Goal: Task Accomplishment & Management: Manage account settings

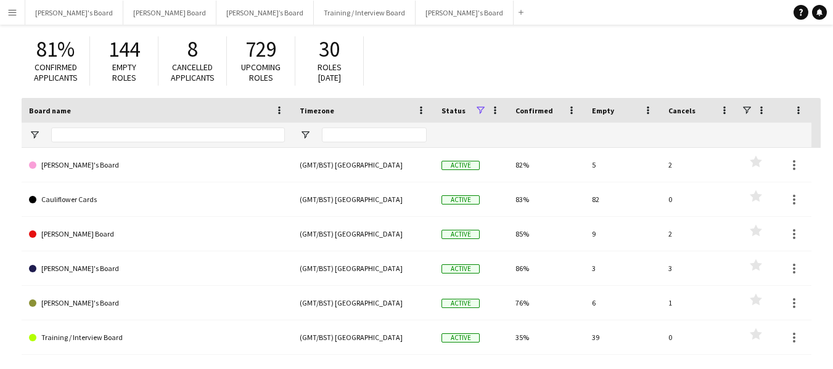
scroll to position [101, 0]
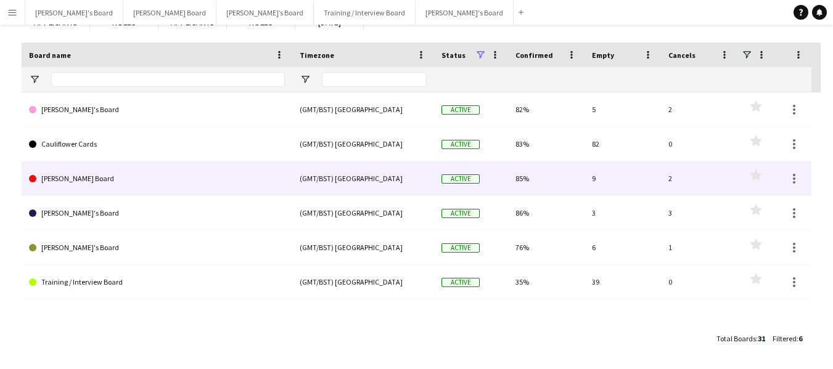
click at [88, 176] on link "[PERSON_NAME] Board" at bounding box center [157, 179] width 256 height 35
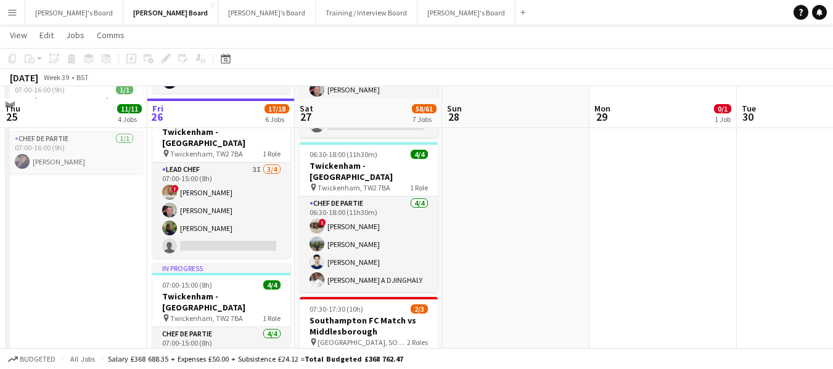
scroll to position [863, 0]
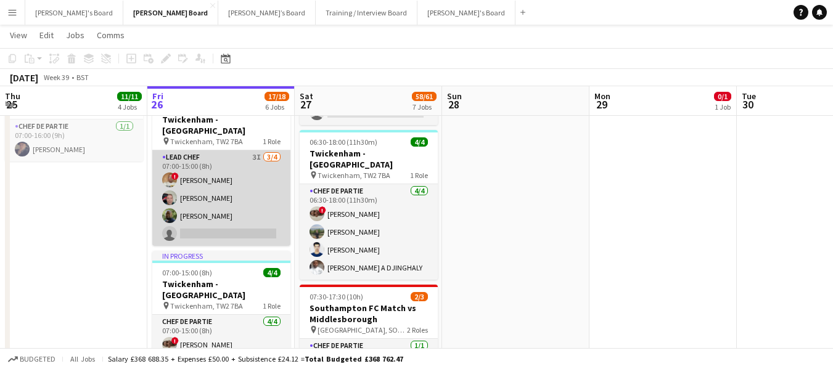
click at [184, 150] on app-card-role "Lead Chef 3I [DATE] 07:00-15:00 (8h) ! [PERSON_NAME] [PERSON_NAME] [PERSON_NAME…" at bounding box center [221, 198] width 138 height 96
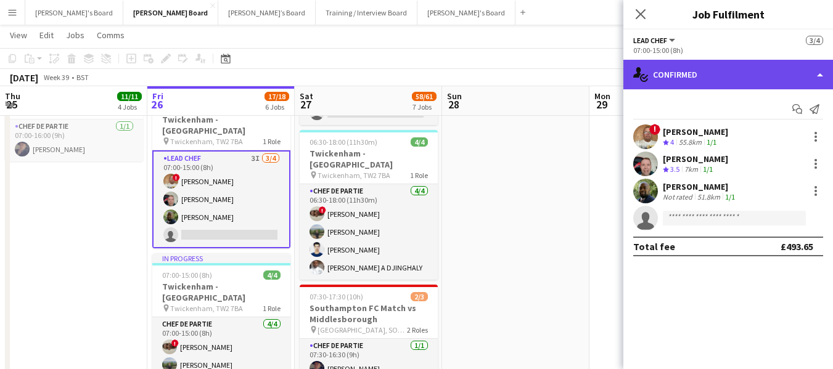
click at [760, 74] on div "single-neutral-actions-check-2 Confirmed" at bounding box center [729, 75] width 210 height 30
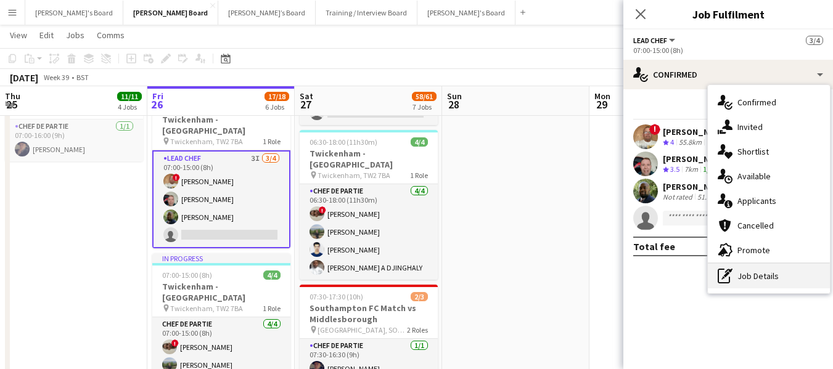
click at [747, 278] on div "pen-write Job Details" at bounding box center [769, 276] width 122 height 25
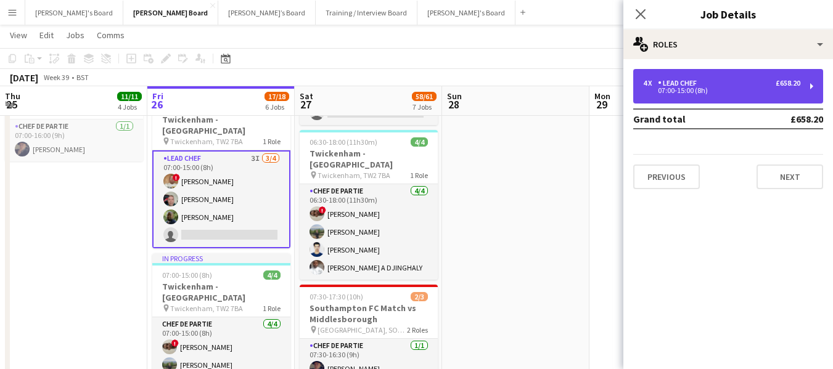
click at [701, 88] on div "07:00-15:00 (8h)" at bounding box center [721, 91] width 157 height 6
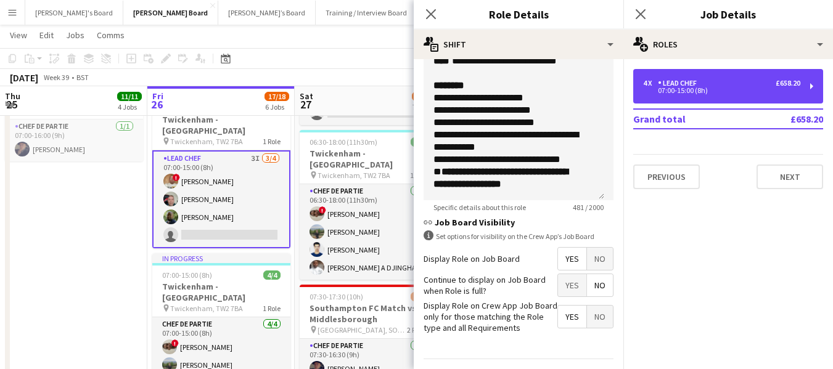
scroll to position [466, 0]
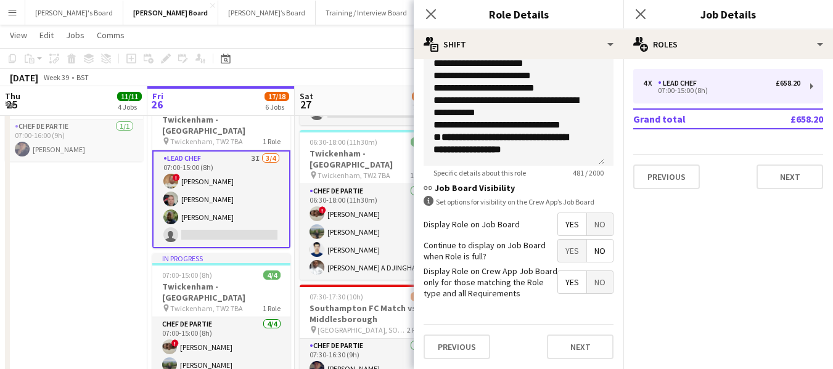
click at [717, 229] on mat-expansion-panel "pencil3 General details 4 x Lead Chef £658.20 07:00-15:00 (8h) Grand total £658…" at bounding box center [729, 214] width 210 height 310
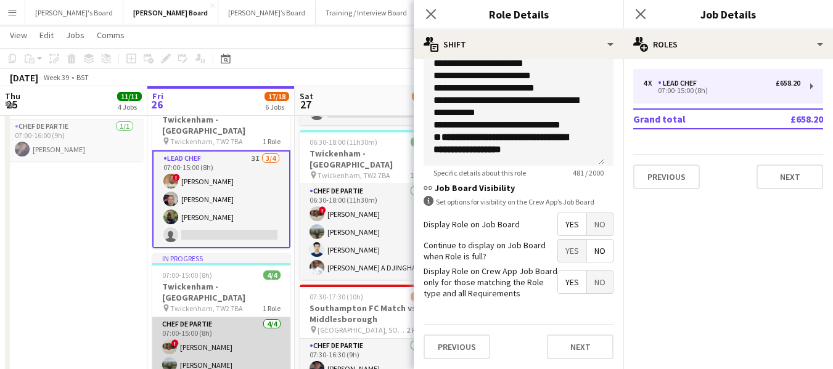
click at [193, 318] on app-card-role "Chef de Partie [DATE] 07:00-15:00 (8h) ! [PERSON_NAME] [PERSON_NAME] [PERSON_NA…" at bounding box center [221, 366] width 138 height 96
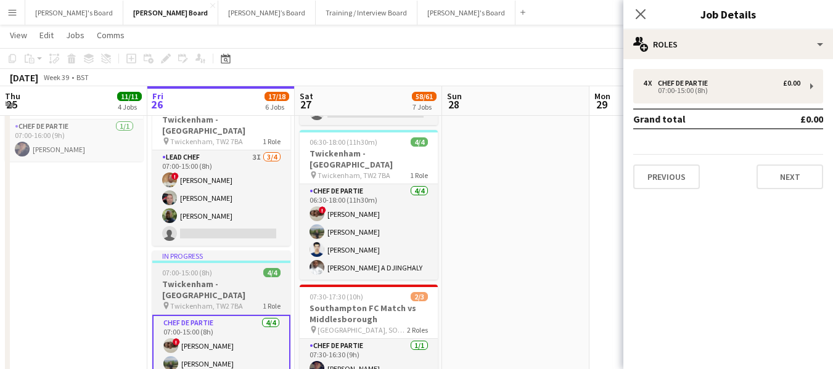
click at [207, 279] on h3 "Twickenham - [GEOGRAPHIC_DATA]" at bounding box center [221, 290] width 138 height 22
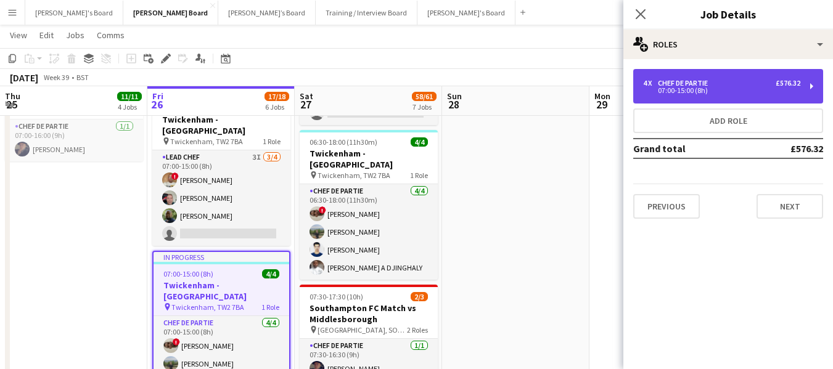
click at [741, 75] on div "4 x Chef de Partie £576.32 07:00-15:00 (8h)" at bounding box center [728, 86] width 190 height 35
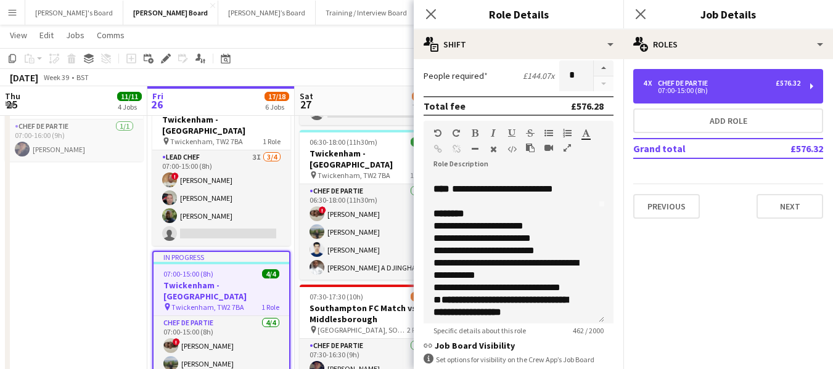
scroll to position [121, 0]
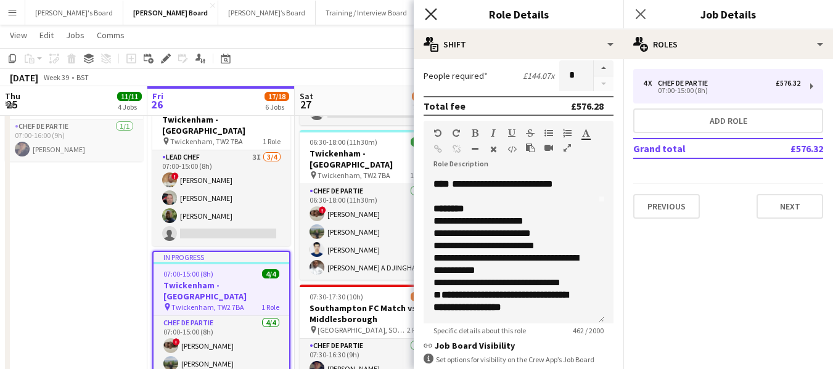
click at [434, 15] on icon "Close pop-in" at bounding box center [431, 14] width 12 height 12
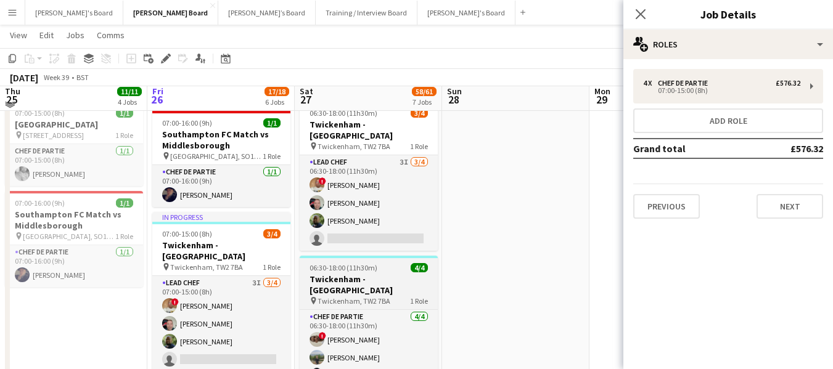
scroll to position [740, 0]
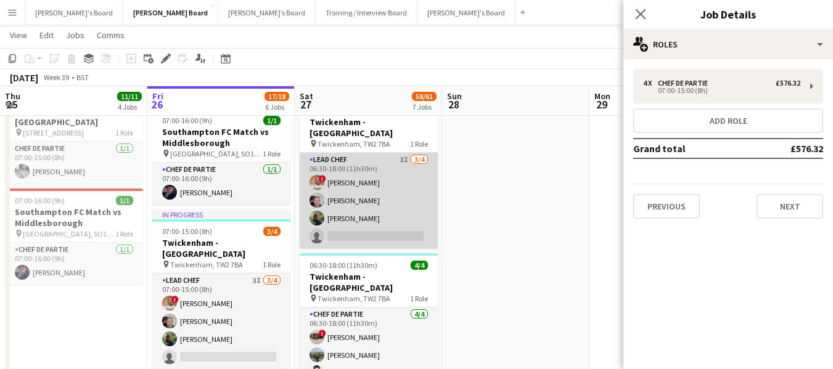
click at [350, 153] on app-card-role "Lead Chef 3I [DATE] 06:30-18:00 (11h30m) ! [PERSON_NAME] [PERSON_NAME] [PERSON_…" at bounding box center [369, 201] width 138 height 96
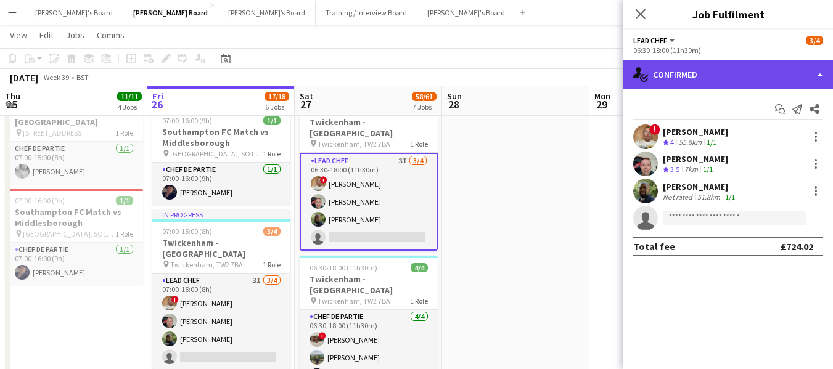
click at [765, 60] on div "single-neutral-actions-check-2 Confirmed" at bounding box center [729, 75] width 210 height 30
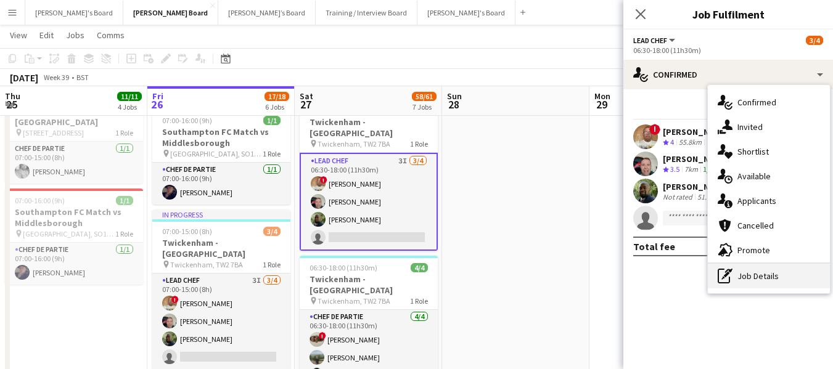
click at [760, 284] on div "pen-write Job Details" at bounding box center [769, 276] width 122 height 25
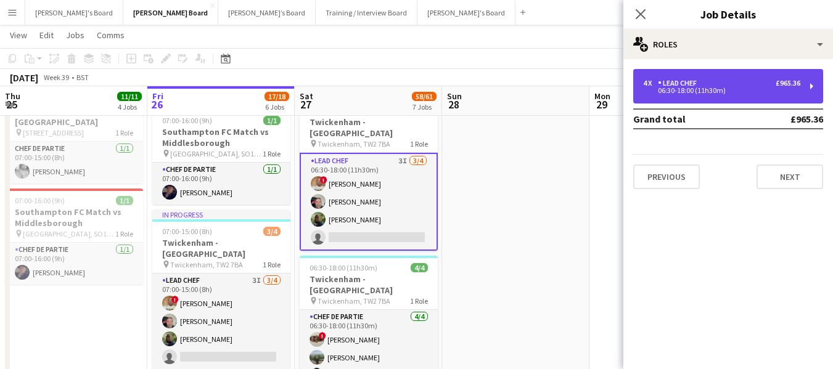
click at [709, 79] on div "4 x Lead Chef £965.36" at bounding box center [721, 83] width 157 height 9
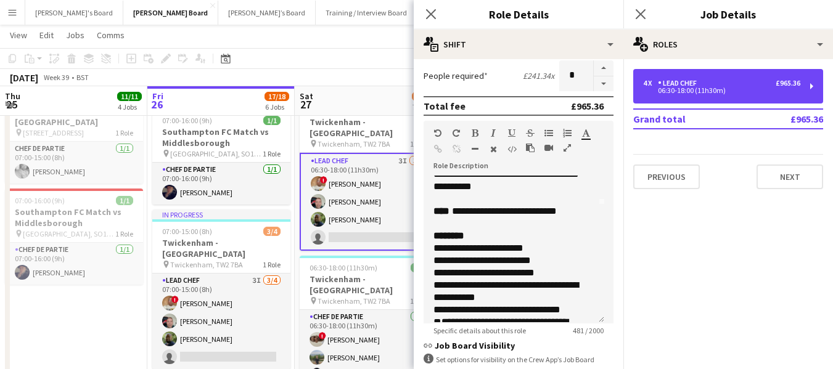
scroll to position [123, 0]
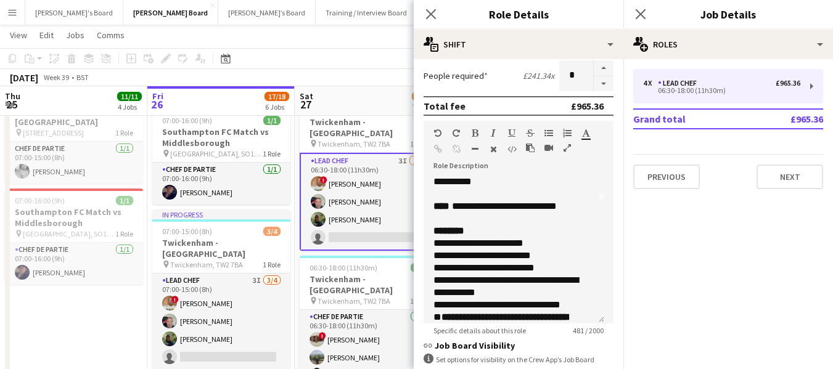
click at [738, 253] on mat-expansion-panel "pencil3 General details 4 x Lead Chef £965.36 06:30-18:00 (11h30m) Grand total …" at bounding box center [729, 214] width 210 height 310
click at [353, 49] on app-toolbar "Copy Paste Paste Ctrl+V Paste with crew Ctrl+Shift+V Paste linked Job [GEOGRAPH…" at bounding box center [416, 58] width 833 height 21
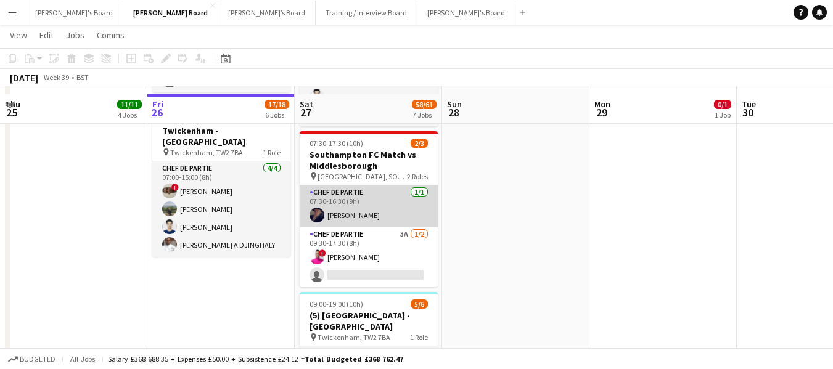
scroll to position [1048, 0]
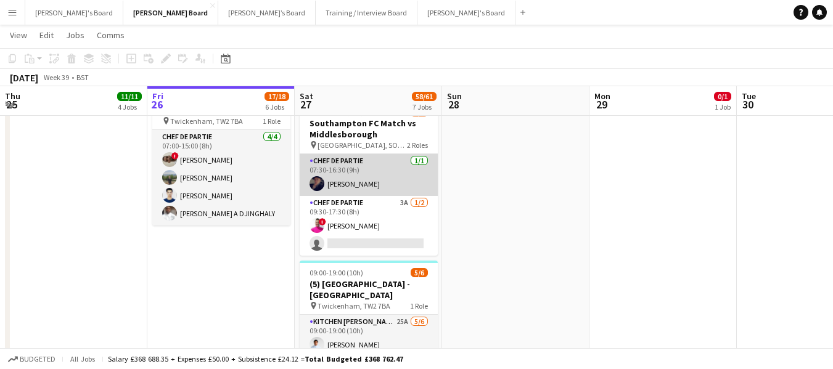
click at [351, 154] on app-card-role "Chef de Partie [DATE] 07:30-16:30 (9h) [PERSON_NAME]" at bounding box center [369, 175] width 138 height 42
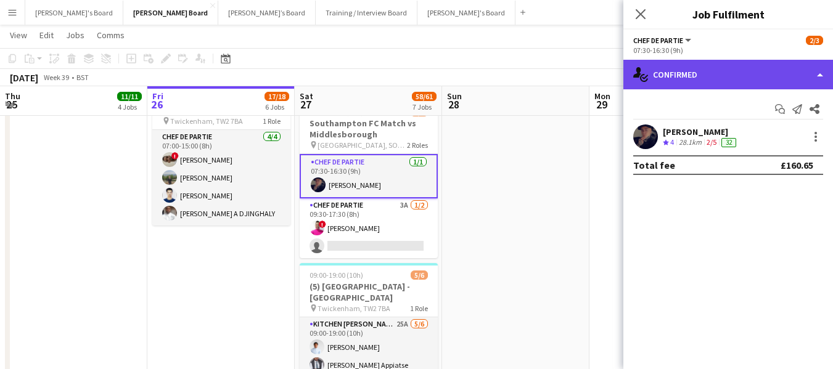
click at [756, 69] on div "single-neutral-actions-check-2 Confirmed" at bounding box center [729, 75] width 210 height 30
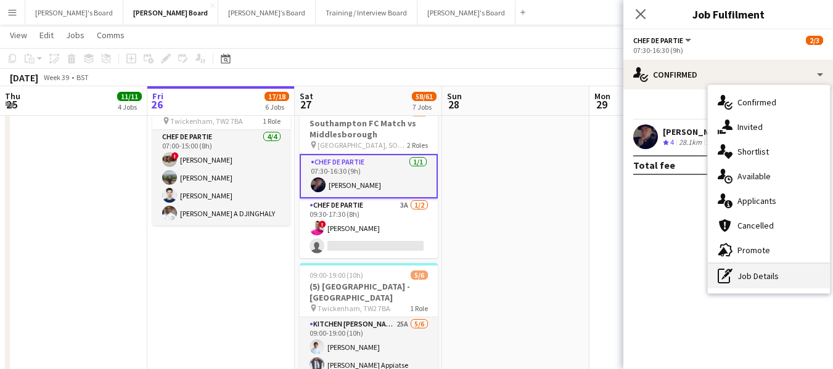
click at [757, 272] on div "pen-write Job Details" at bounding box center [769, 276] width 122 height 25
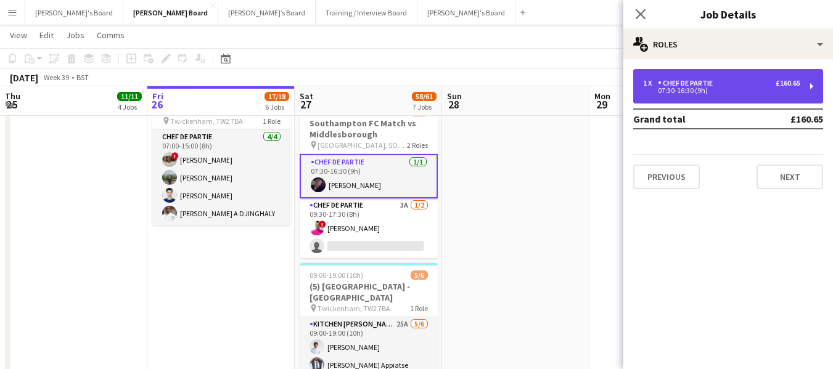
click at [710, 73] on div "1 x Chef de Partie £160.65 07:30-16:30 (9h)" at bounding box center [728, 86] width 190 height 35
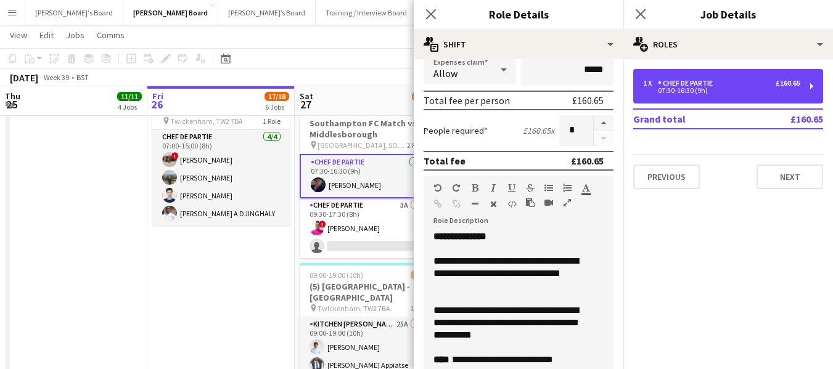
scroll to position [247, 0]
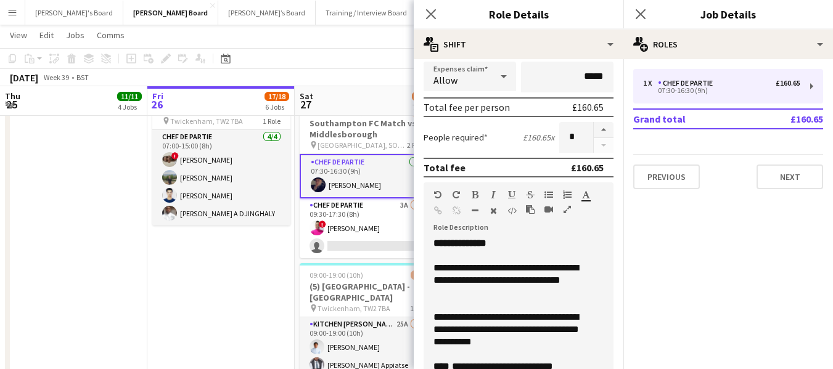
drag, startPoint x: 430, startPoint y: 9, endPoint x: 532, endPoint y: 5, distance: 101.2
click at [432, 9] on icon "Close pop-in" at bounding box center [431, 14] width 10 height 10
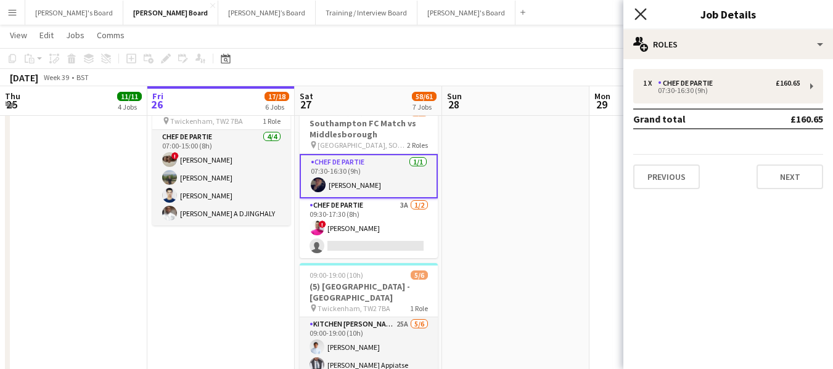
click at [643, 14] on icon "Close pop-in" at bounding box center [641, 14] width 12 height 12
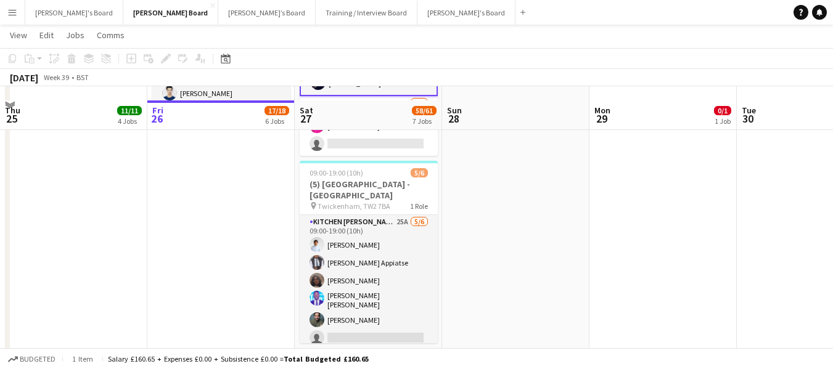
scroll to position [1172, 0]
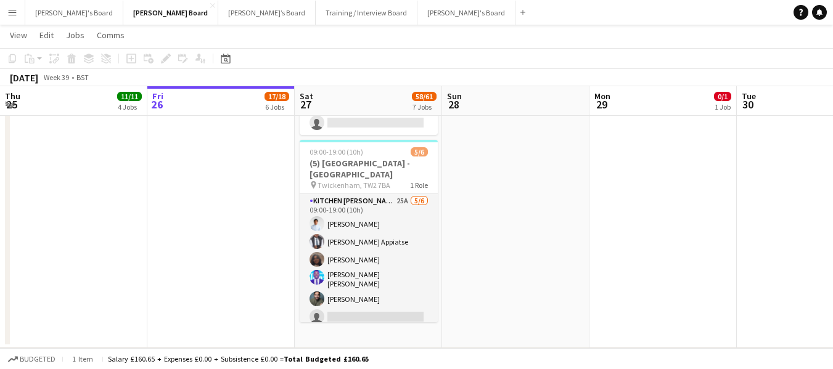
click at [525, 204] on app-date-cell at bounding box center [515, 5] width 147 height 686
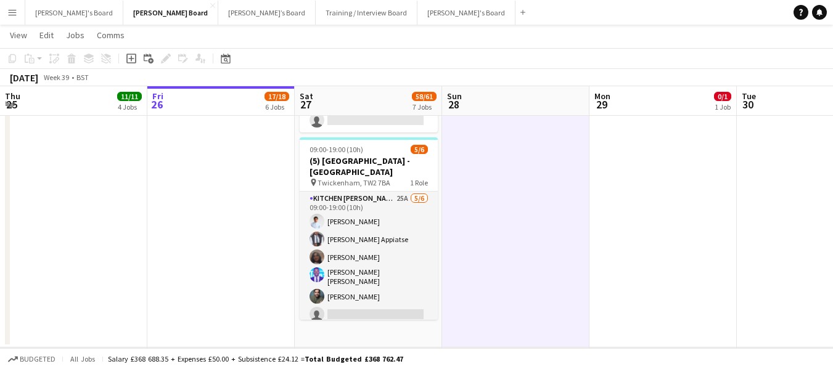
click at [412, 60] on app-toolbar "Copy Paste Paste Ctrl+V Paste with crew Ctrl+Shift+V Paste linked Job [GEOGRAPH…" at bounding box center [416, 58] width 833 height 21
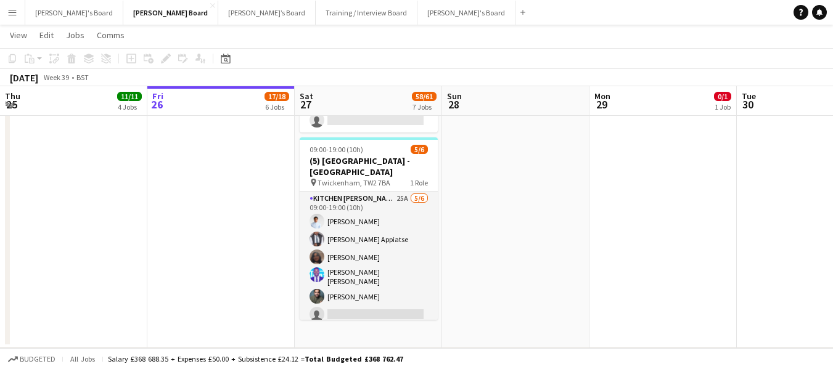
click at [554, 146] on app-date-cell at bounding box center [515, 5] width 147 height 686
